Goal: Find specific page/section: Find specific page/section

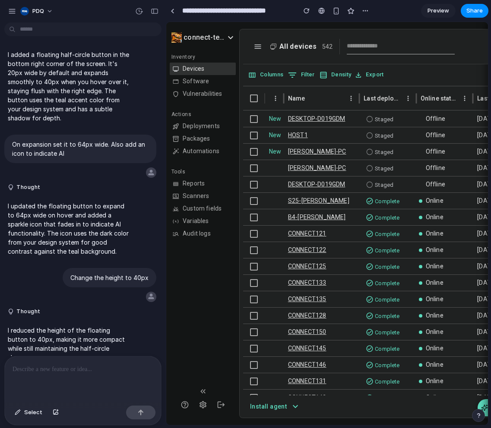
scroll to position [1657, 0]
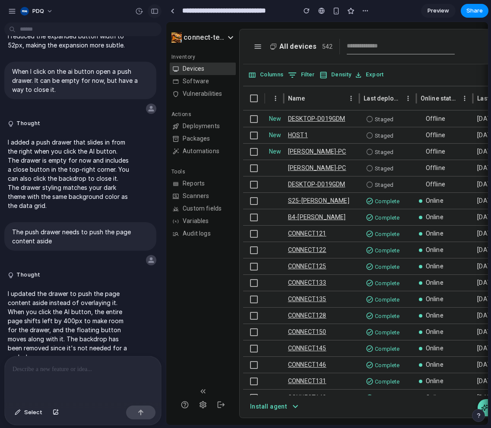
click at [154, 13] on div "button" at bounding box center [155, 11] width 8 height 6
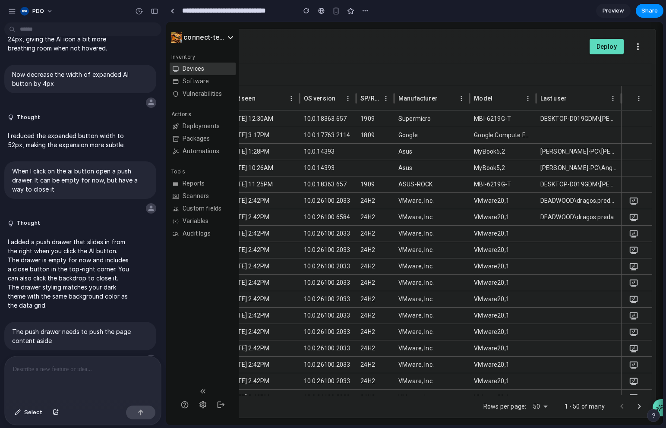
scroll to position [0, 255]
click at [170, 11] on link at bounding box center [172, 10] width 13 height 13
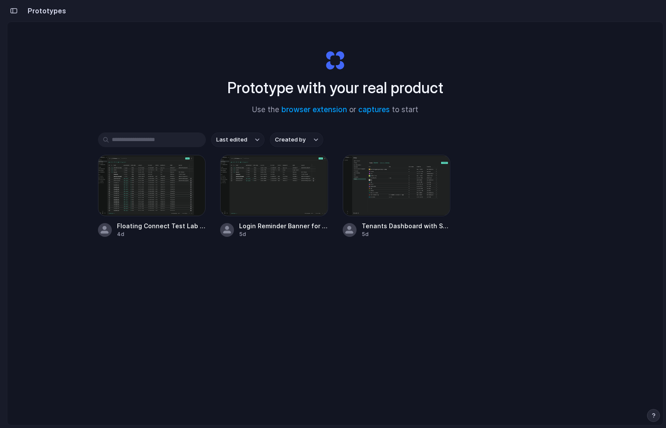
click at [12, 12] on button "button" at bounding box center [14, 11] width 14 height 14
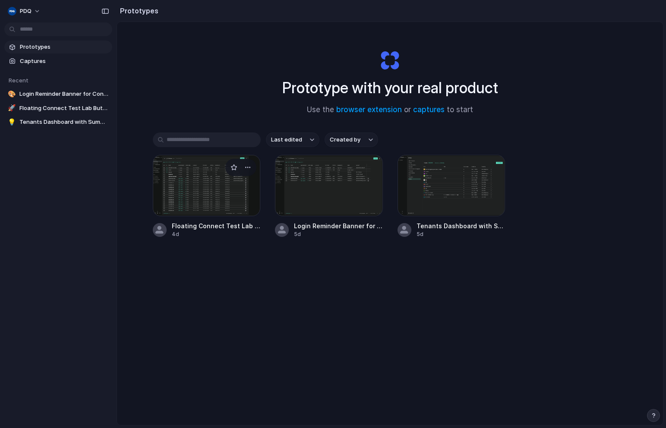
click at [203, 180] on div at bounding box center [207, 185] width 108 height 61
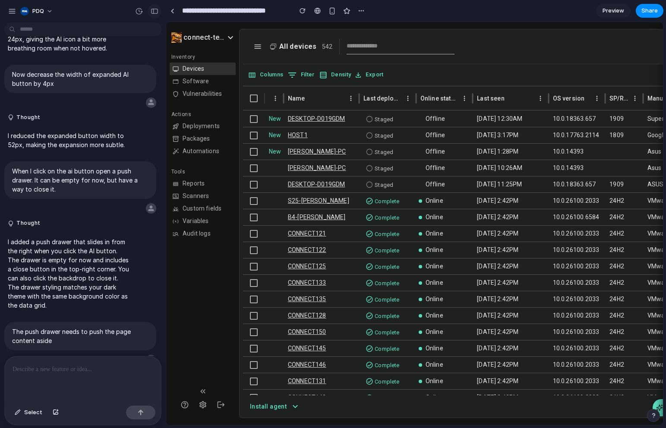
click at [152, 9] on button "button" at bounding box center [155, 11] width 14 height 14
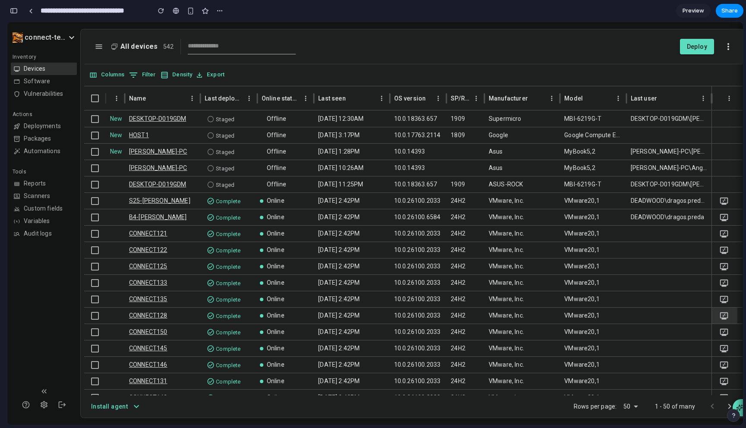
scroll to position [0, 16]
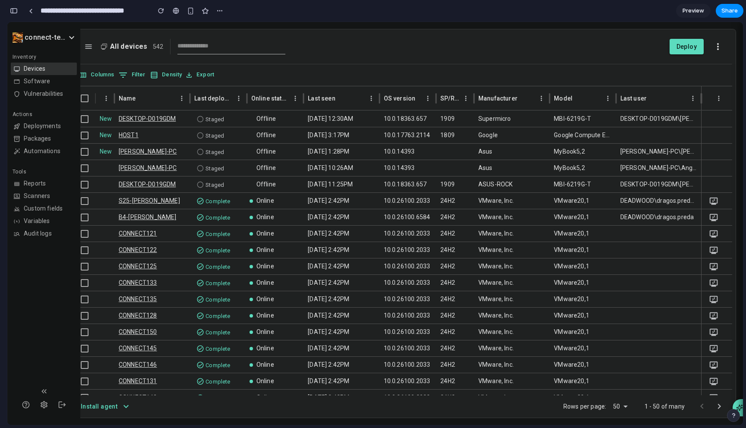
click at [491, 403] on icon "button" at bounding box center [719, 407] width 10 height 10
click at [491, 405] on icon "AI Assistant" at bounding box center [733, 408] width 7 height 7
